Goal: Task Accomplishment & Management: Use online tool/utility

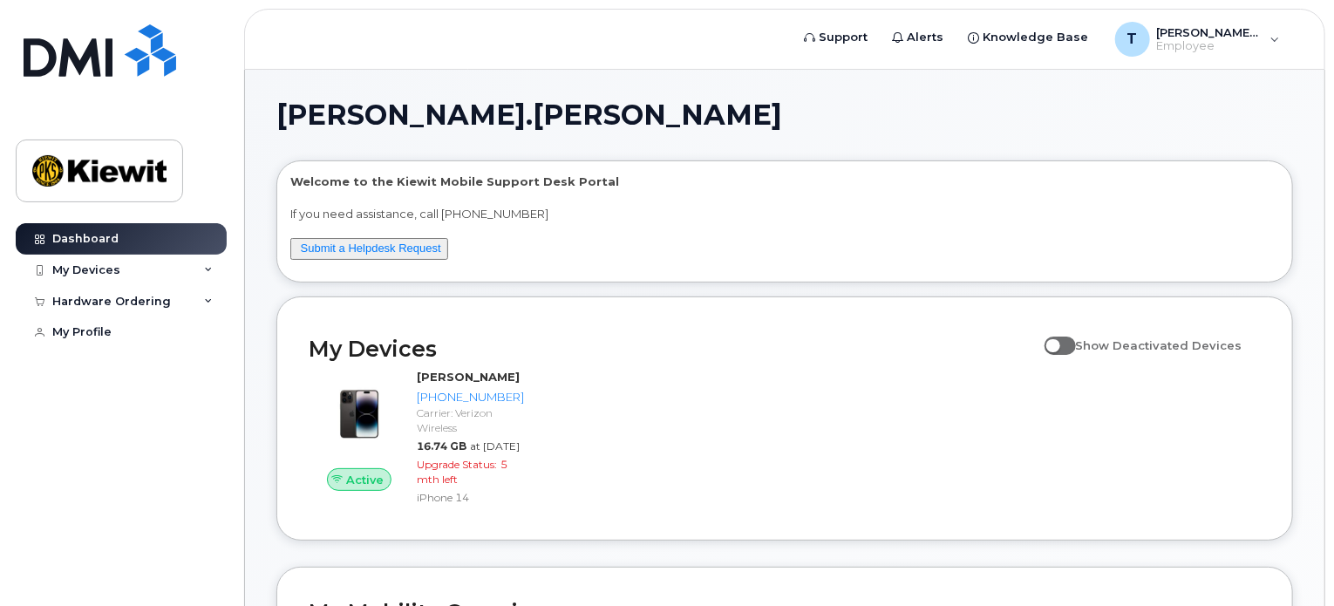
click at [1071, 345] on span at bounding box center [1060, 345] width 31 height 17
click at [1059, 343] on input "Show Deactivated Devices" at bounding box center [1052, 336] width 14 height 14
checkbox input "true"
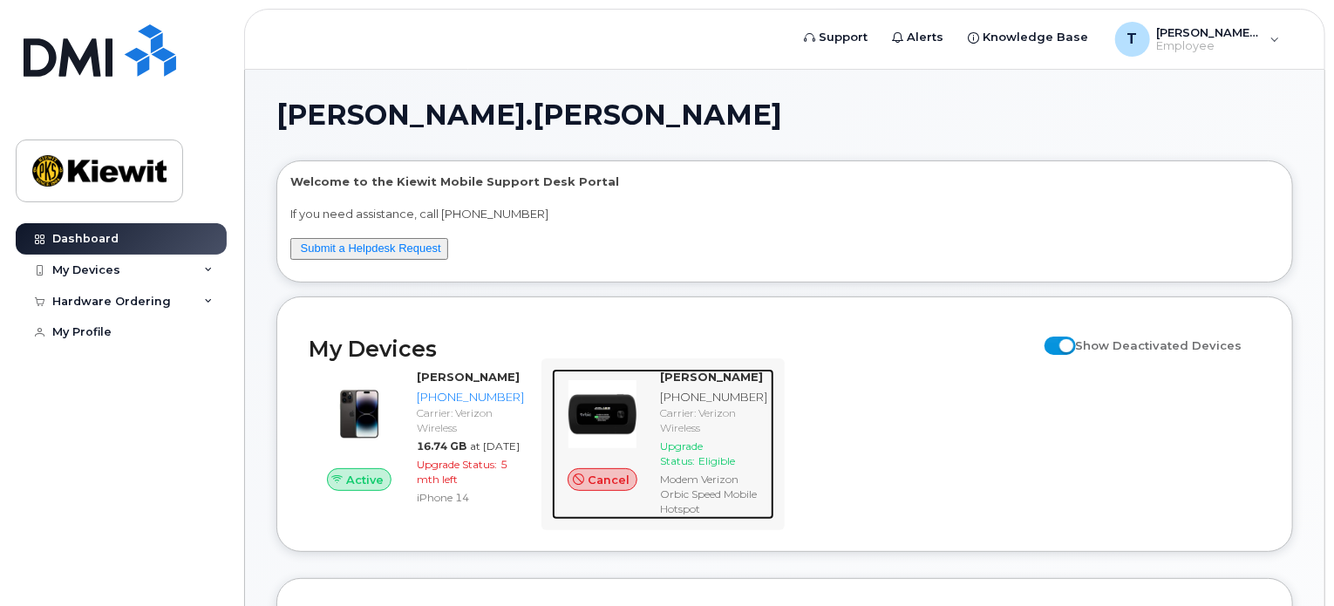
click at [698, 413] on div "Carrier: Verizon Wireless" at bounding box center [713, 420] width 107 height 30
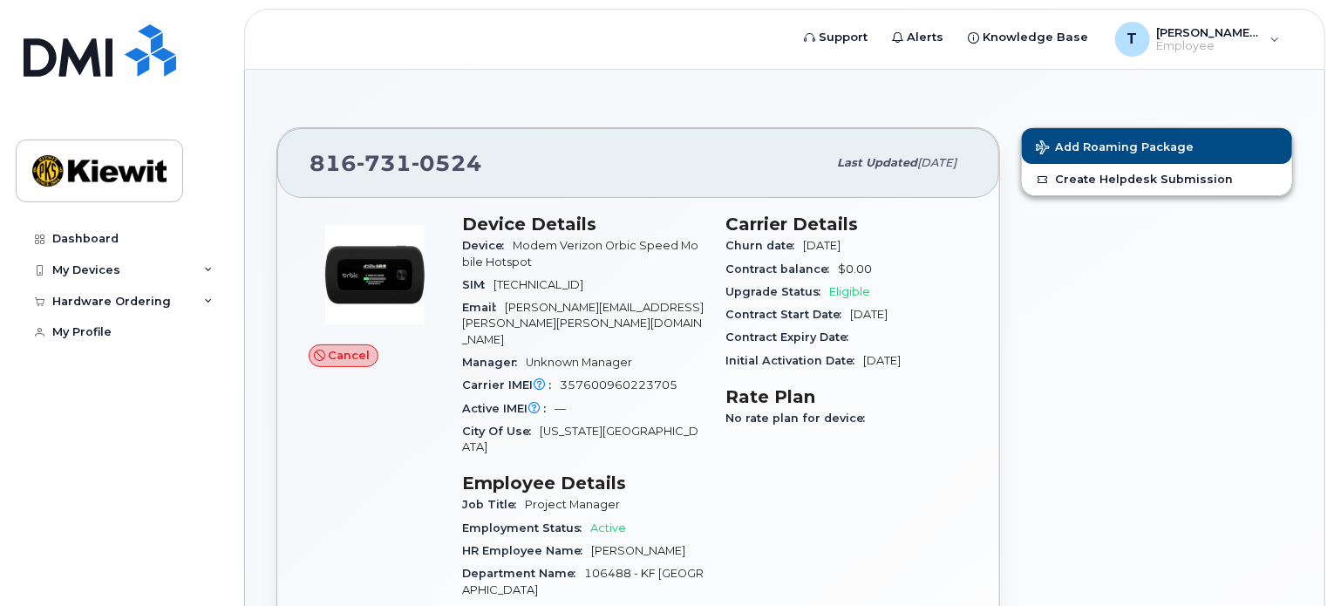
drag, startPoint x: 694, startPoint y: 405, endPoint x: 667, endPoint y: 410, distance: 27.5
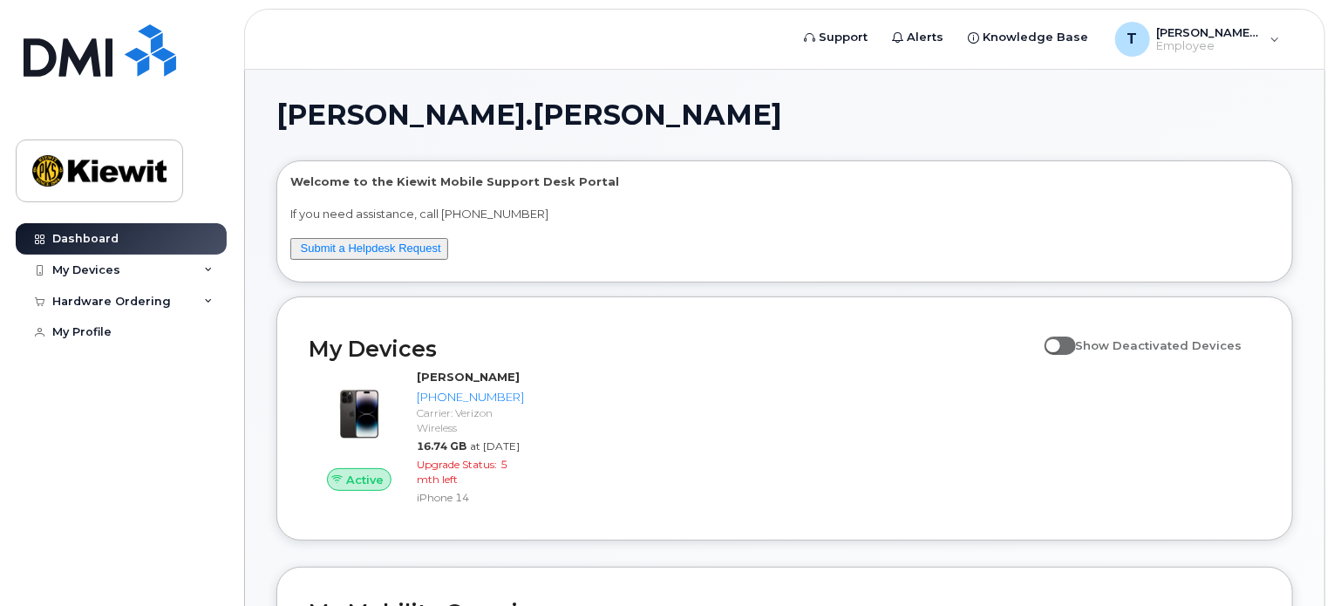
click at [1076, 348] on span at bounding box center [1060, 345] width 31 height 17
click at [1059, 343] on input "Show Deactivated Devices" at bounding box center [1052, 336] width 14 height 14
checkbox input "true"
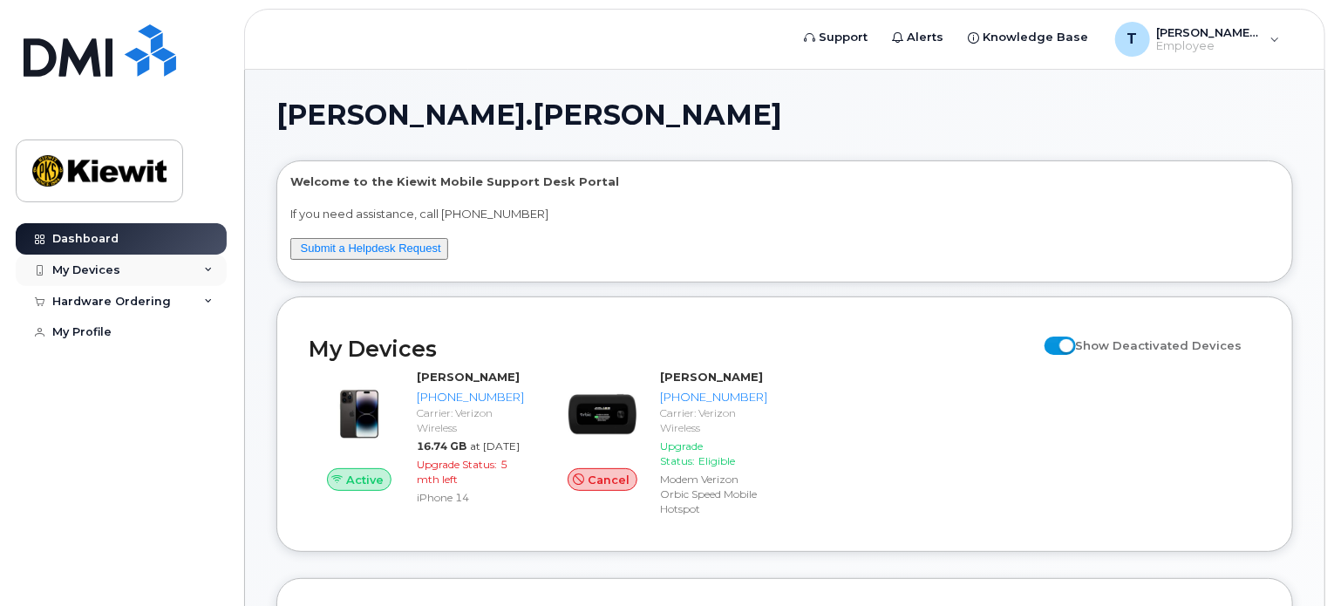
click at [203, 279] on div "My Devices" at bounding box center [121, 270] width 211 height 31
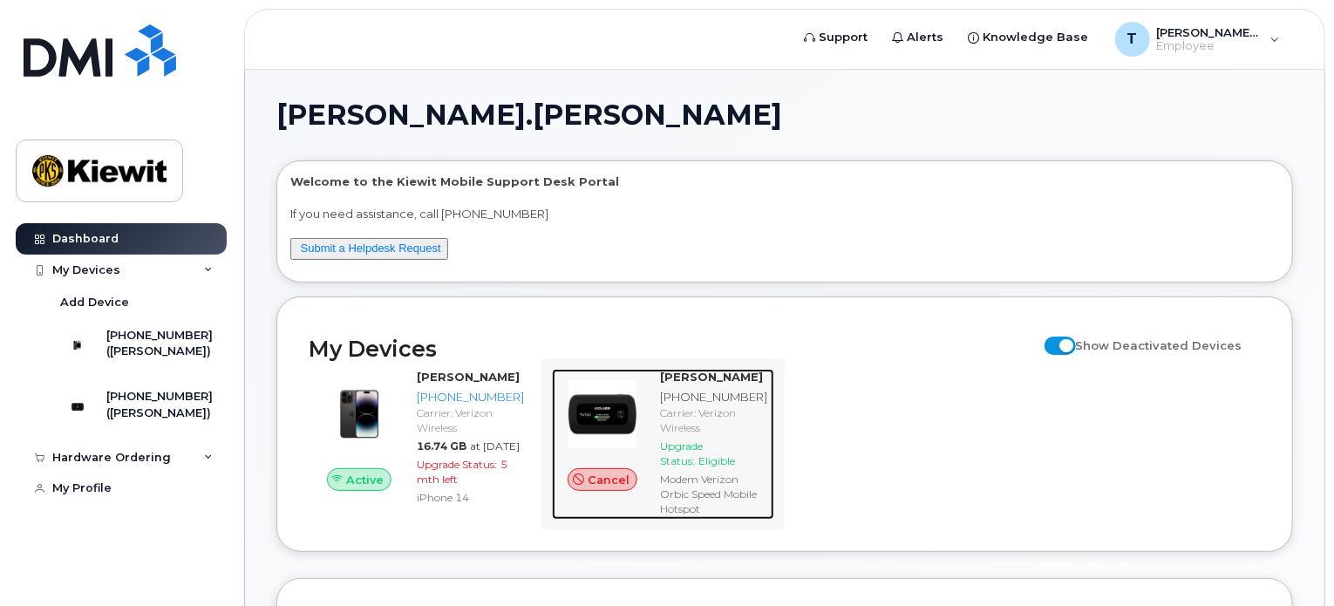
click at [653, 423] on div at bounding box center [602, 414] width 101 height 91
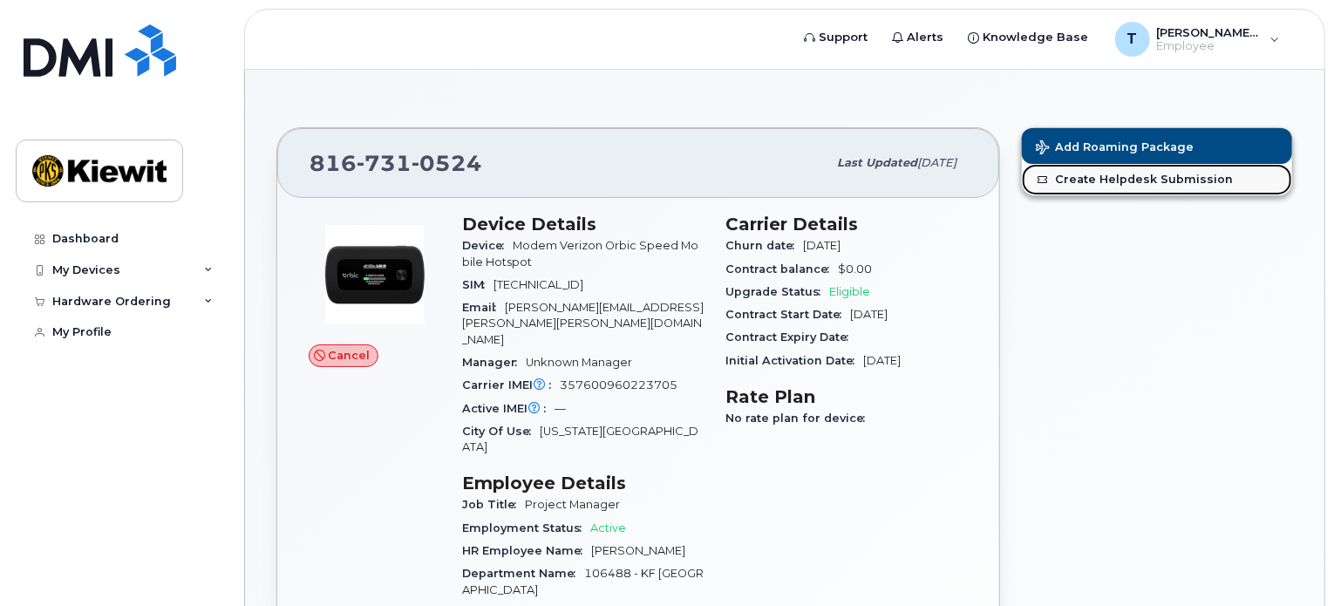
click at [1126, 190] on link "Create Helpdesk Submission" at bounding box center [1157, 179] width 270 height 31
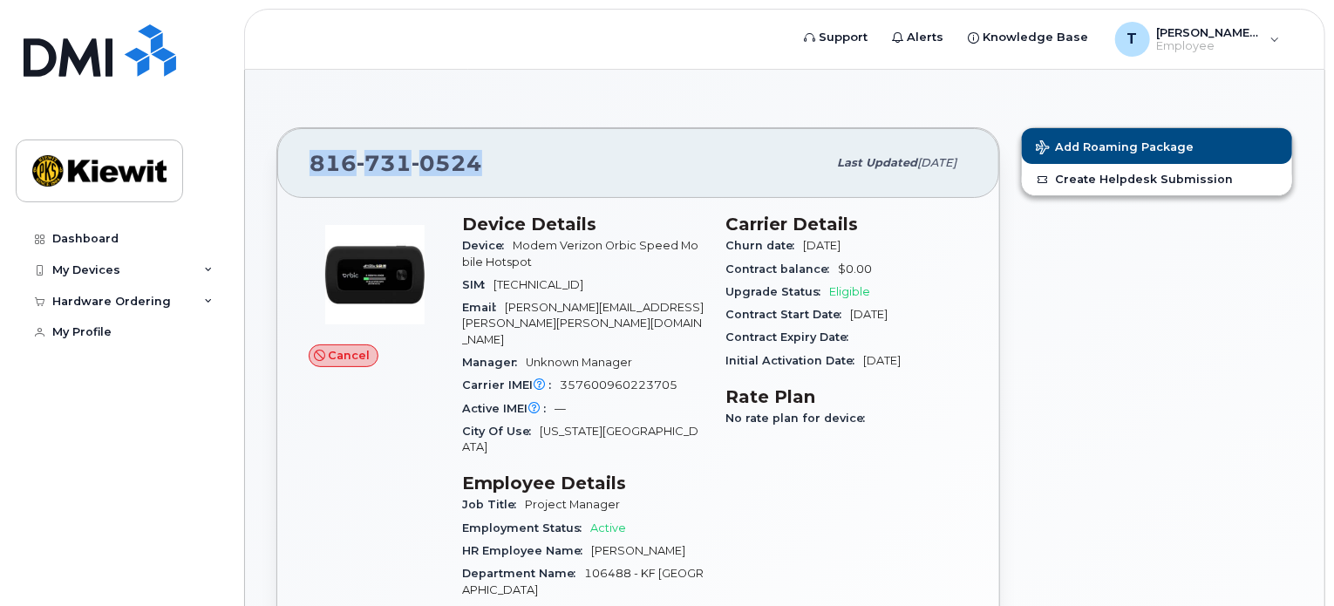
drag, startPoint x: 436, startPoint y: 153, endPoint x: 311, endPoint y: 154, distance: 124.7
click at [311, 154] on div "816 731 0524" at bounding box center [568, 163] width 517 height 37
copy span "816 731 0524"
click at [583, 278] on span "89148000010556243095" at bounding box center [539, 284] width 90 height 13
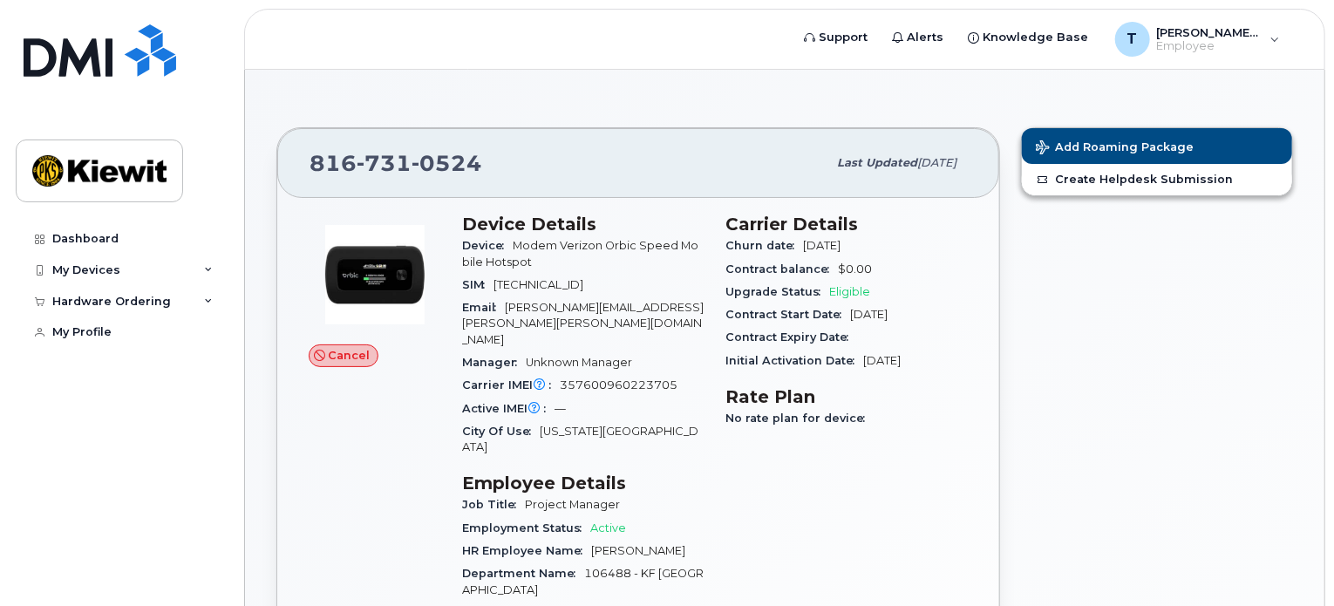
copy span "89148000010556243095"
